Goal: Task Accomplishment & Management: Manage account settings

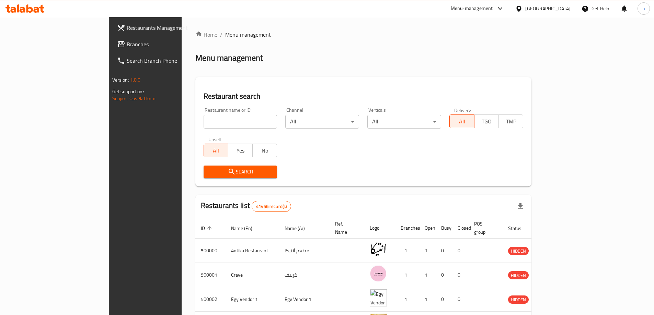
click at [521, 11] on icon at bounding box center [518, 8] width 5 height 6
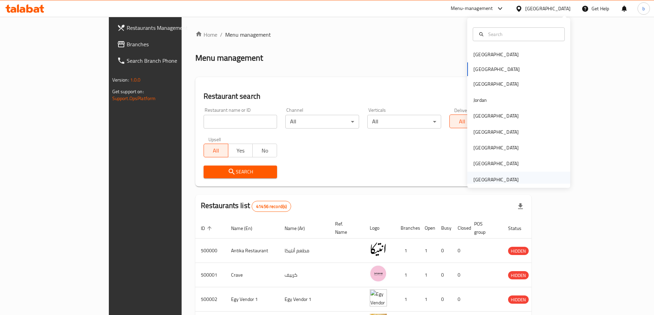
click at [483, 179] on div "[GEOGRAPHIC_DATA]" at bounding box center [495, 180] width 45 height 8
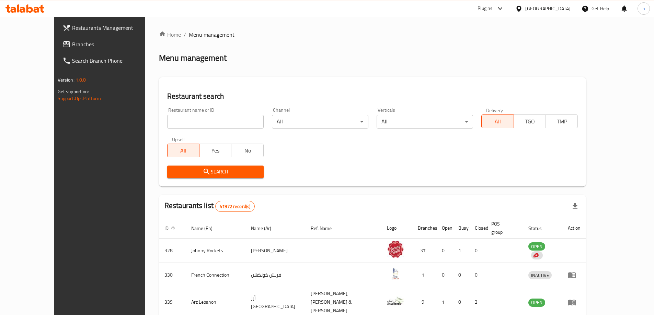
click at [72, 48] on span "Branches" at bounding box center [115, 44] width 86 height 8
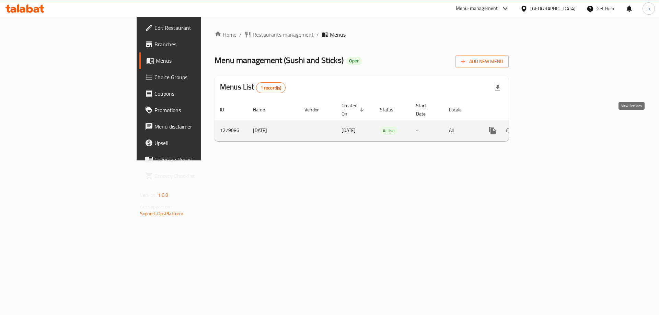
click at [546, 127] on icon "enhanced table" at bounding box center [542, 131] width 8 height 8
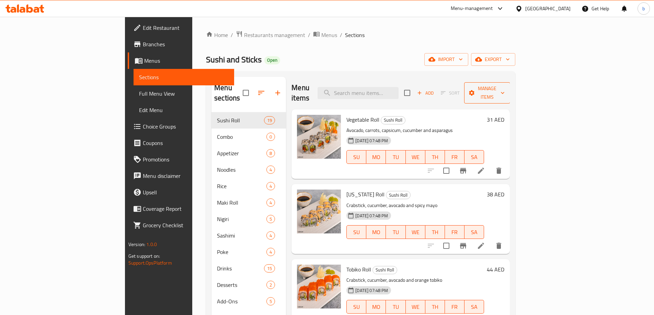
click at [504, 89] on span "Manage items" at bounding box center [486, 92] width 35 height 17
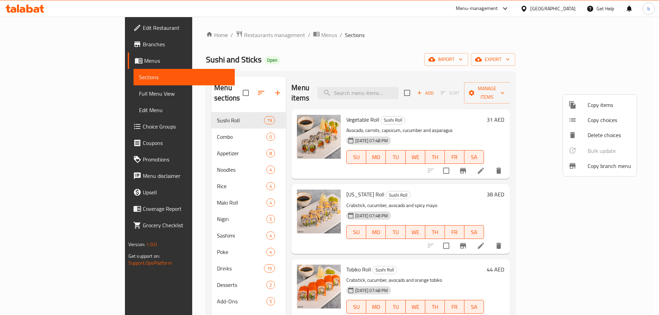
click at [603, 167] on span "Copy branch menu" at bounding box center [610, 166] width 44 height 8
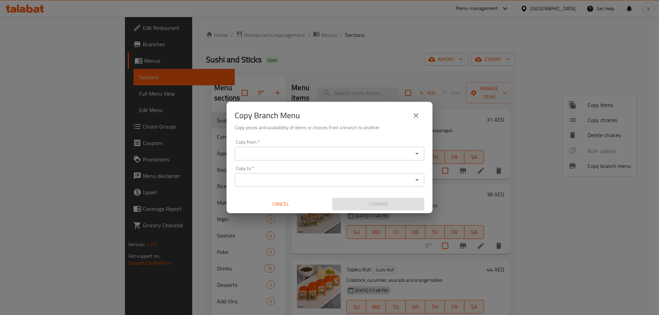
click at [390, 160] on div "Copy from *" at bounding box center [329, 154] width 189 height 14
click at [417, 154] on icon "Open" at bounding box center [416, 154] width 3 height 2
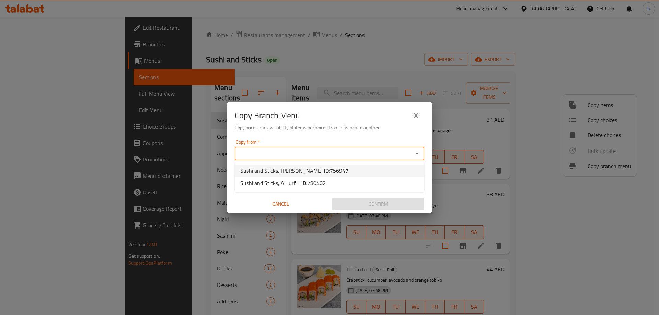
click at [346, 167] on li "Sushi and Sticks, Al Nasserya ID: 756947" at bounding box center [329, 171] width 189 height 12
type input "Sushi and Sticks, Al Nasserya"
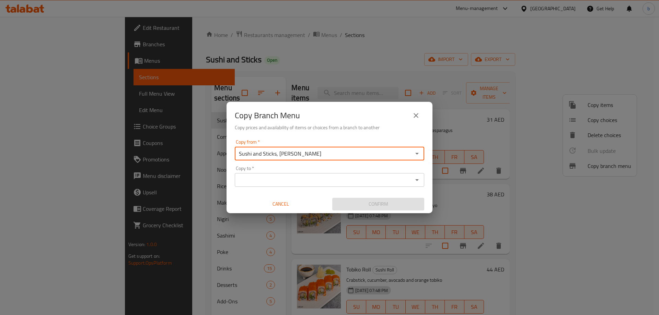
click at [420, 182] on icon "Open" at bounding box center [417, 180] width 8 height 8
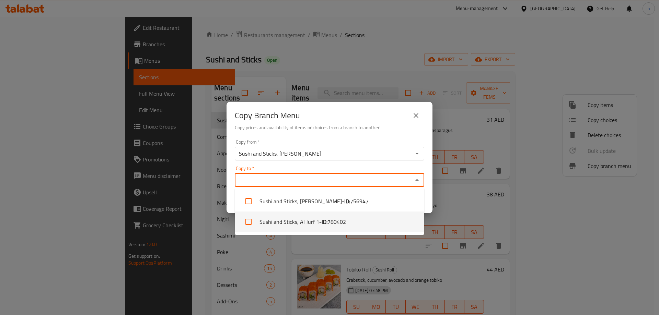
click at [304, 220] on li "Sushi and Sticks, Al Jurf 1 - ID: 780402" at bounding box center [329, 222] width 189 height 21
checkbox input "true"
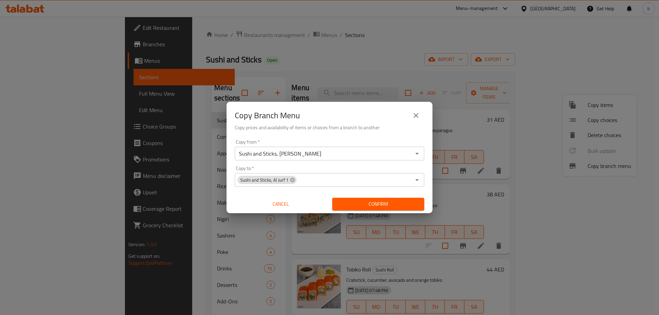
click at [431, 158] on div "Copy from   * Sushi and Sticks, Al Nasserya Copy from * Copy to   * Sushi and S…" at bounding box center [329, 175] width 206 height 77
click at [417, 153] on icon "Open" at bounding box center [417, 154] width 8 height 8
click at [391, 203] on span "Confirm" at bounding box center [378, 204] width 81 height 9
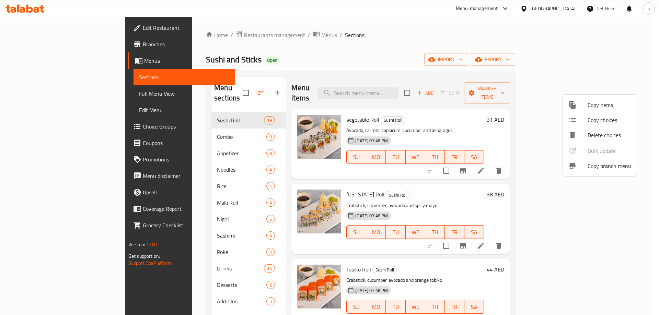
click at [16, 43] on div at bounding box center [329, 157] width 659 height 315
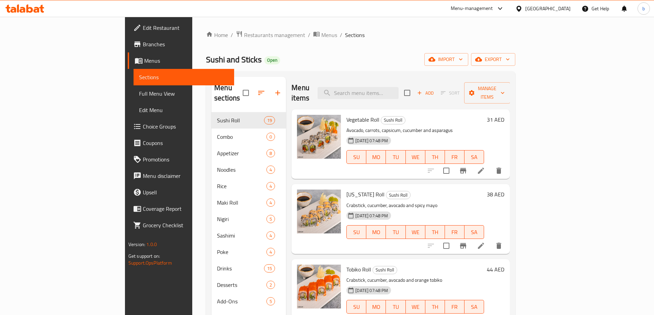
click at [133, 43] on icon at bounding box center [137, 44] width 8 height 8
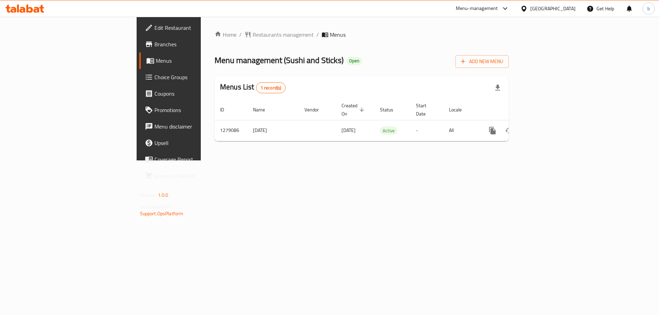
click at [139, 51] on link "Branches" at bounding box center [192, 44] width 107 height 16
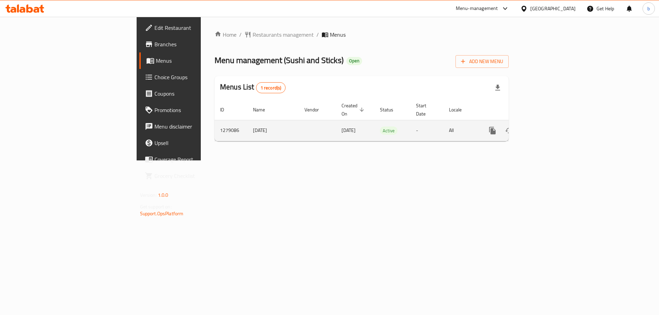
click at [550, 127] on link "enhanced table" at bounding box center [542, 131] width 16 height 16
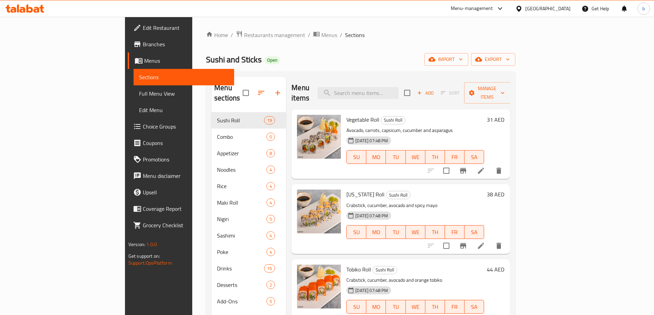
click at [143, 42] on span "Branches" at bounding box center [186, 44] width 86 height 8
